Goal: Task Accomplishment & Management: Manage account settings

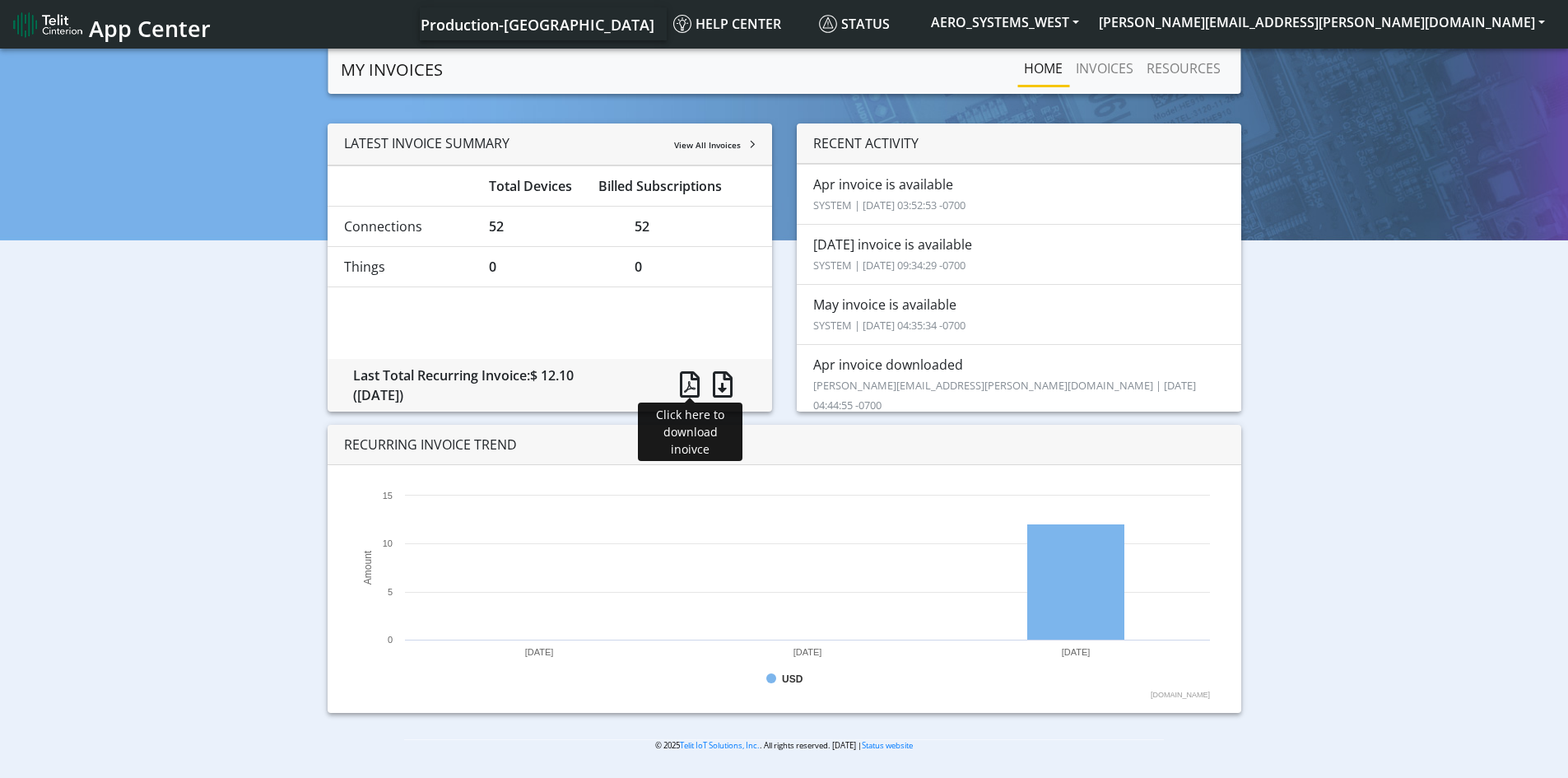
click at [688, 377] on span at bounding box center [690, 384] width 20 height 26
click at [228, 458] on div "LATEST INVOICE SUMMARY View All Invoices Total Devices Billed Subscriptions Con…" at bounding box center [784, 424] width 1544 height 603
click at [245, 422] on div "LATEST INVOICE SUMMARY View All Invoices Total Devices Billed Subscriptions Con…" at bounding box center [784, 424] width 1544 height 603
click at [1112, 66] on link "INVOICES" at bounding box center [1104, 68] width 71 height 33
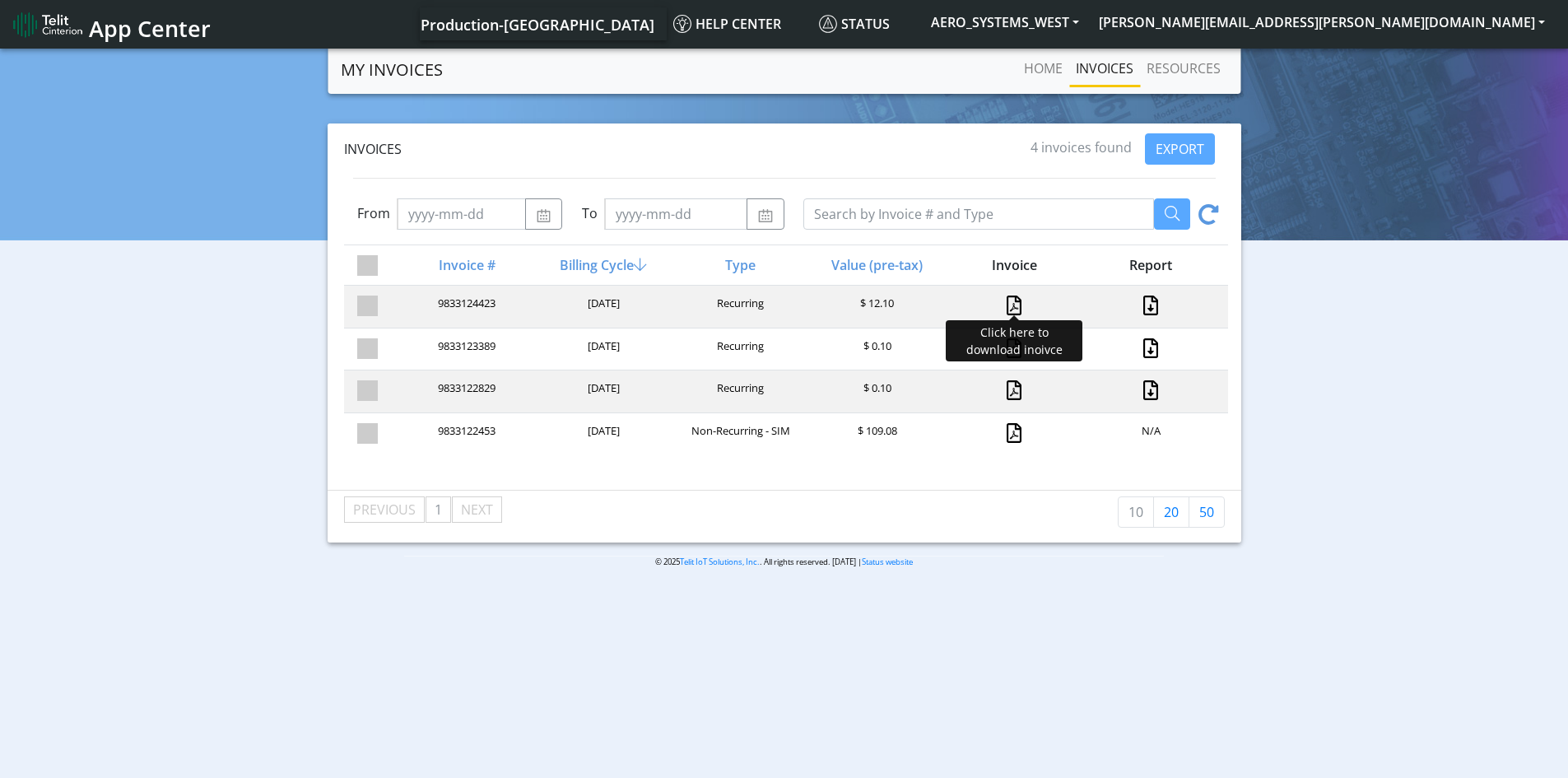
click at [1008, 298] on link at bounding box center [1013, 305] width 15 height 20
